Goal: Browse casually: Explore the website without a specific task or goal

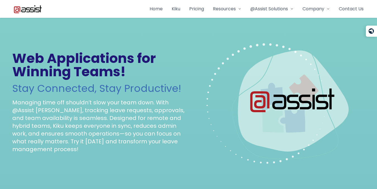
click at [126, 101] on p "Managing time off shouldn’t slow your team down. With @Assist [PERSON_NAME], tr…" at bounding box center [99, 126] width 174 height 55
click at [126, 102] on p "Managing time off shouldn’t slow your team down. With @Assist [PERSON_NAME], tr…" at bounding box center [99, 126] width 174 height 55
click at [77, 114] on p "Managing time off shouldn’t slow your team down. With @Assist [PERSON_NAME], tr…" at bounding box center [99, 126] width 174 height 55
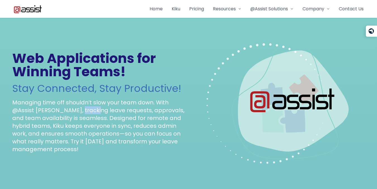
click at [77, 114] on p "Managing time off shouldn’t slow your team down. With @Assist [PERSON_NAME], tr…" at bounding box center [99, 126] width 174 height 55
click at [46, 121] on p "Managing time off shouldn’t slow your team down. With @Assist [PERSON_NAME], tr…" at bounding box center [99, 126] width 174 height 55
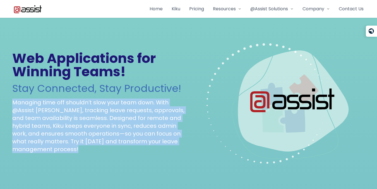
drag, startPoint x: 46, startPoint y: 121, endPoint x: 38, endPoint y: 128, distance: 10.3
click at [38, 128] on p "Managing time off shouldn’t slow your team down. With @Assist [PERSON_NAME], tr…" at bounding box center [99, 126] width 174 height 55
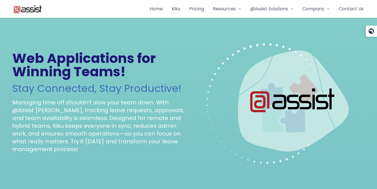
click at [87, 125] on p "Managing time off shouldn’t slow your team down. With @Assist [PERSON_NAME], tr…" at bounding box center [99, 126] width 174 height 55
click at [70, 117] on p "Managing time off shouldn’t slow your team down. With @Assist [PERSON_NAME], tr…" at bounding box center [99, 126] width 174 height 55
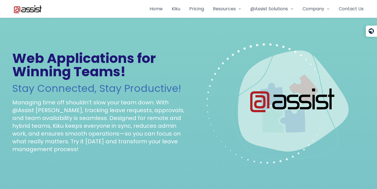
click at [70, 117] on p "Managing time off shouldn’t slow your team down. With @Assist [PERSON_NAME], tr…" at bounding box center [99, 126] width 174 height 55
click at [67, 123] on p "Managing time off shouldn’t slow your team down. With @Assist [PERSON_NAME], tr…" at bounding box center [99, 126] width 174 height 55
click at [42, 129] on p "Managing time off shouldn’t slow your team down. With @Assist [PERSON_NAME], tr…" at bounding box center [99, 126] width 174 height 55
click at [71, 130] on p "Managing time off shouldn’t slow your team down. With @Assist [PERSON_NAME], tr…" at bounding box center [99, 126] width 174 height 55
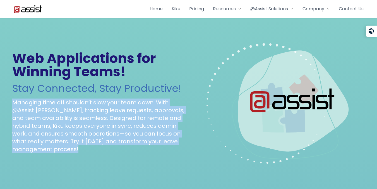
click at [71, 130] on p "Managing time off shouldn’t slow your team down. With @Assist [PERSON_NAME], tr…" at bounding box center [99, 126] width 174 height 55
click at [57, 118] on p "Managing time off shouldn’t slow your team down. With @Assist [PERSON_NAME], tr…" at bounding box center [99, 126] width 174 height 55
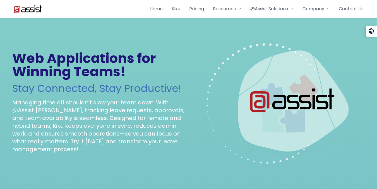
click at [49, 125] on p "Managing time off shouldn’t slow your team down. With @Assist [PERSON_NAME], tr…" at bounding box center [99, 126] width 174 height 55
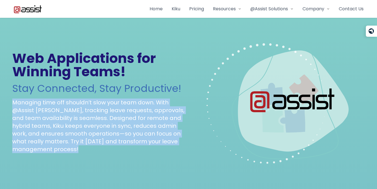
click at [49, 125] on p "Managing time off shouldn’t slow your team down. With @Assist [PERSON_NAME], tr…" at bounding box center [99, 126] width 174 height 55
click at [48, 128] on p "Managing time off shouldn’t slow your team down. With @Assist [PERSON_NAME], tr…" at bounding box center [99, 126] width 174 height 55
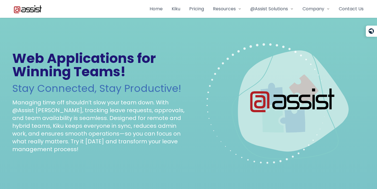
click at [48, 128] on p "Managing time off shouldn’t slow your team down. With @Assist [PERSON_NAME], tr…" at bounding box center [99, 126] width 174 height 55
drag, startPoint x: 48, startPoint y: 128, endPoint x: 156, endPoint y: 135, distance: 108.6
click at [156, 135] on p "Managing time off shouldn’t slow your team down. With @Assist [PERSON_NAME], tr…" at bounding box center [99, 126] width 174 height 55
drag, startPoint x: 156, startPoint y: 135, endPoint x: 103, endPoint y: 132, distance: 53.1
click at [103, 132] on p "Managing time off shouldn’t slow your team down. With @Assist [PERSON_NAME], tr…" at bounding box center [99, 126] width 174 height 55
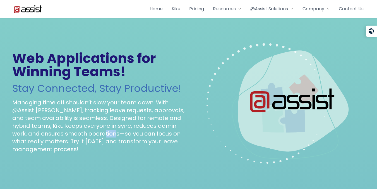
click at [103, 132] on p "Managing time off shouldn’t slow your team down. With @Assist [PERSON_NAME], tr…" at bounding box center [99, 126] width 174 height 55
click at [71, 128] on p "Managing time off shouldn’t slow your team down. With @Assist [PERSON_NAME], tr…" at bounding box center [99, 126] width 174 height 55
drag, startPoint x: 40, startPoint y: 125, endPoint x: 20, endPoint y: 127, distance: 20.4
drag, startPoint x: 20, startPoint y: 127, endPoint x: 163, endPoint y: 134, distance: 143.4
drag, startPoint x: 163, startPoint y: 134, endPoint x: 86, endPoint y: 133, distance: 77.2
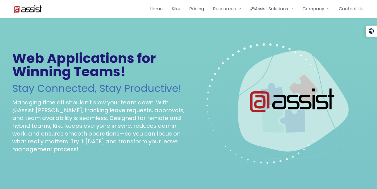
click at [86, 133] on p "Managing time off shouldn’t slow your team down. With @Assist [PERSON_NAME], tr…" at bounding box center [99, 126] width 174 height 55
drag, startPoint x: 45, startPoint y: 151, endPoint x: 162, endPoint y: 127, distance: 119.4
click at [162, 127] on p "Managing time off shouldn’t slow your team down. With @Assist [PERSON_NAME], tr…" at bounding box center [99, 126] width 174 height 55
click at [62, 138] on p "Managing time off shouldn’t slow your team down. With @Assist [PERSON_NAME], tr…" at bounding box center [99, 126] width 174 height 55
drag, startPoint x: 44, startPoint y: 132, endPoint x: 91, endPoint y: 155, distance: 52.6
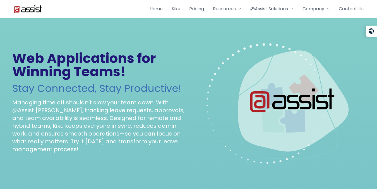
click at [91, 155] on section "Web Applications for Winning Teams! Stay Connected, Stay Productive! Managing t…" at bounding box center [189, 102] width 366 height 178
click at [40, 140] on p "Managing time off shouldn’t slow your team down. With @Assist [PERSON_NAME], tr…" at bounding box center [99, 126] width 174 height 55
click at [69, 103] on p "Managing time off shouldn’t slow your team down. With @Assist [PERSON_NAME], tr…" at bounding box center [99, 126] width 174 height 55
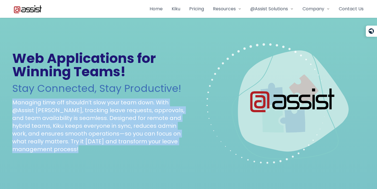
drag, startPoint x: 69, startPoint y: 103, endPoint x: 28, endPoint y: 122, distance: 44.3
click at [28, 122] on p "Managing time off shouldn’t slow your team down. With @Assist [PERSON_NAME], tr…" at bounding box center [99, 126] width 174 height 55
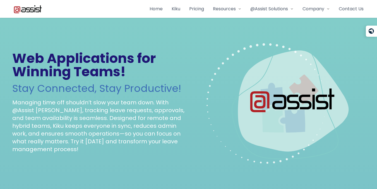
click at [43, 73] on h1 "Web Applications for Winning Teams!" at bounding box center [99, 65] width 174 height 27
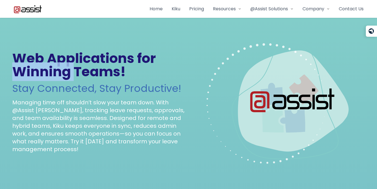
click at [43, 73] on h1 "Web Applications for Winning Teams!" at bounding box center [99, 65] width 174 height 27
